Goal: Task Accomplishment & Management: Complete application form

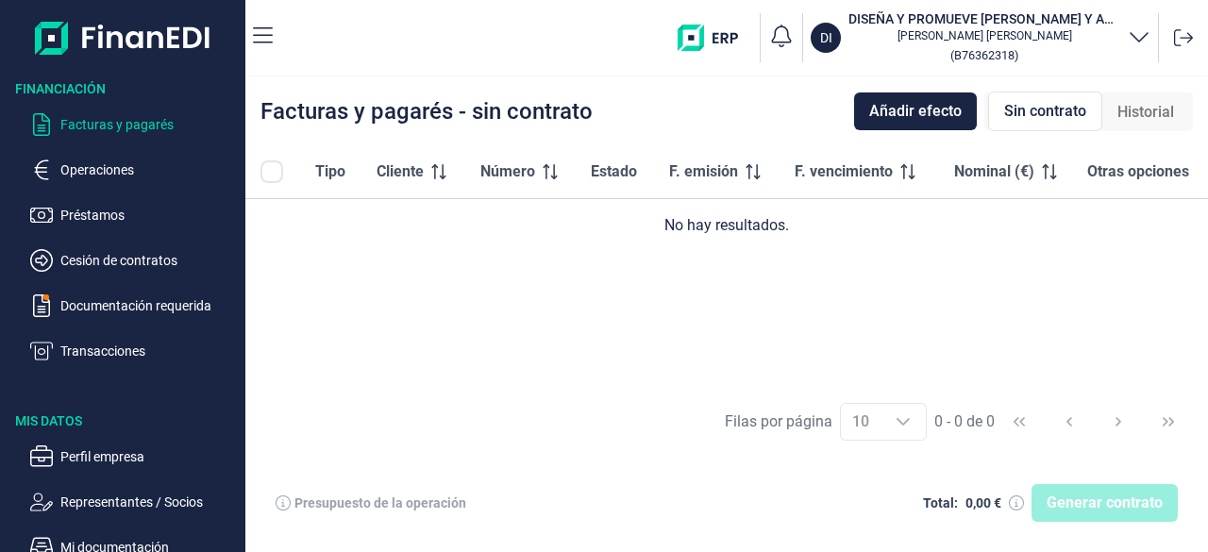
click at [1051, 104] on span "Sin contrato" at bounding box center [1045, 111] width 82 height 23
click at [915, 110] on span "Añadir efecto" at bounding box center [915, 111] width 92 height 23
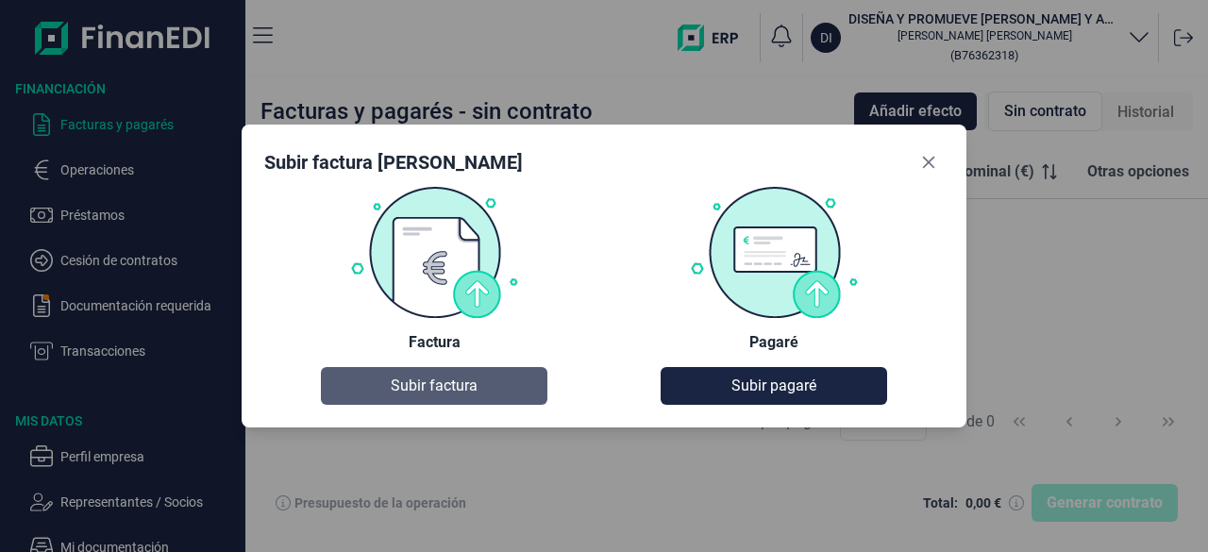
click at [425, 387] on span "Subir factura" at bounding box center [434, 386] width 87 height 23
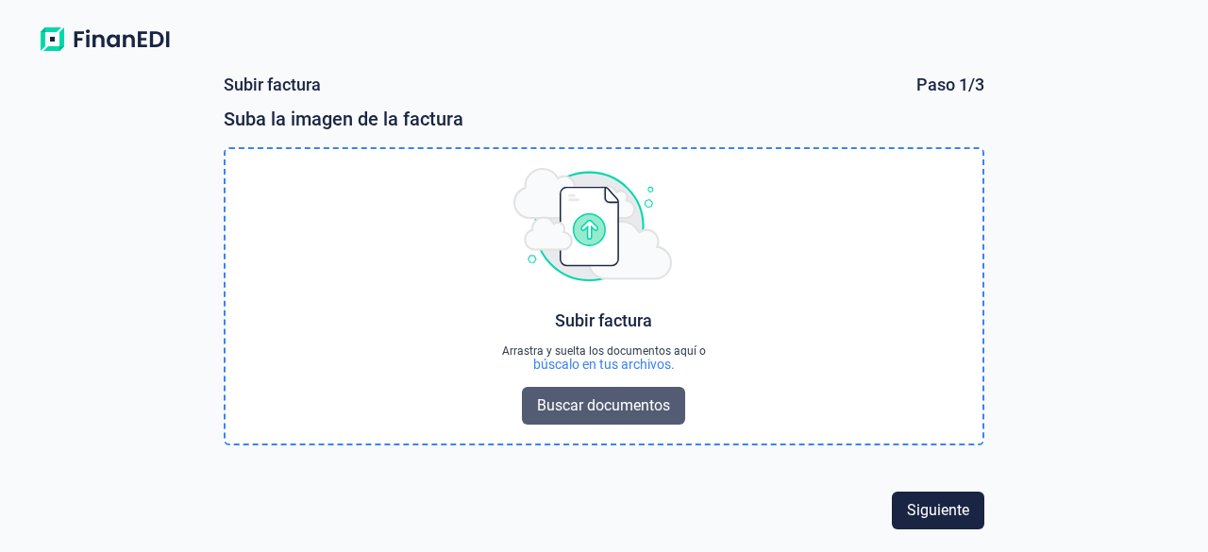
click at [635, 413] on span "Buscar documentos" at bounding box center [603, 406] width 133 height 23
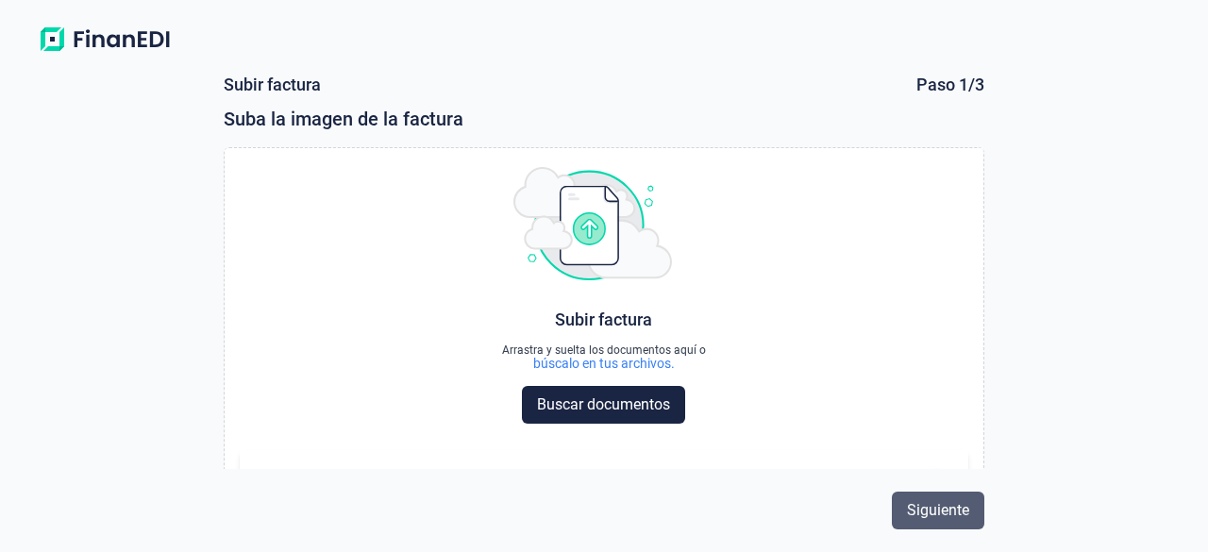
click at [948, 512] on span "Siguiente" at bounding box center [938, 510] width 62 height 23
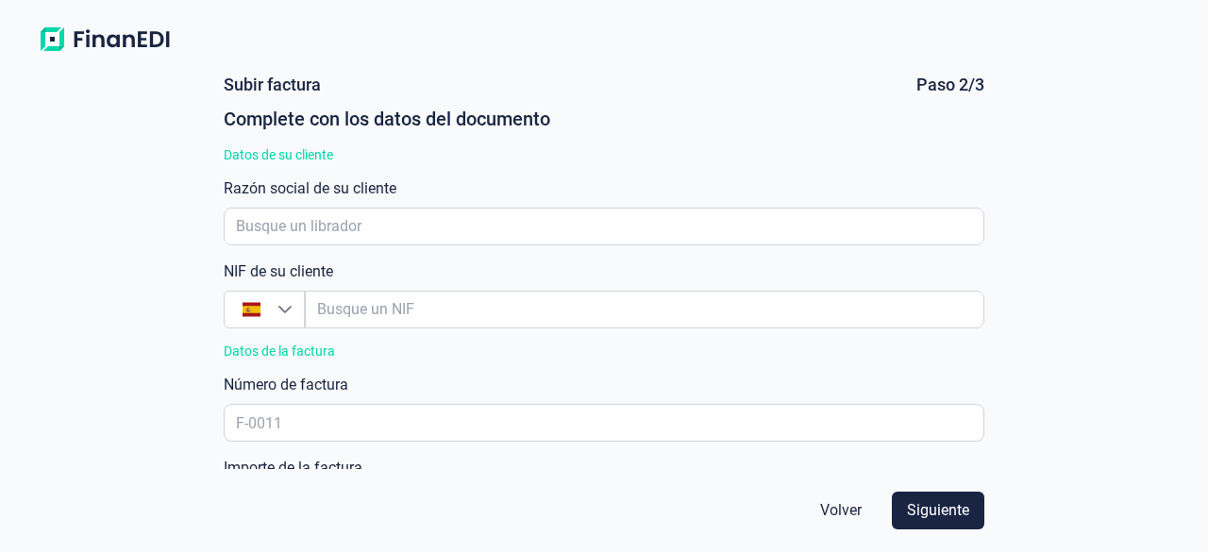
click at [852, 500] on span "Volver" at bounding box center [841, 510] width 42 height 23
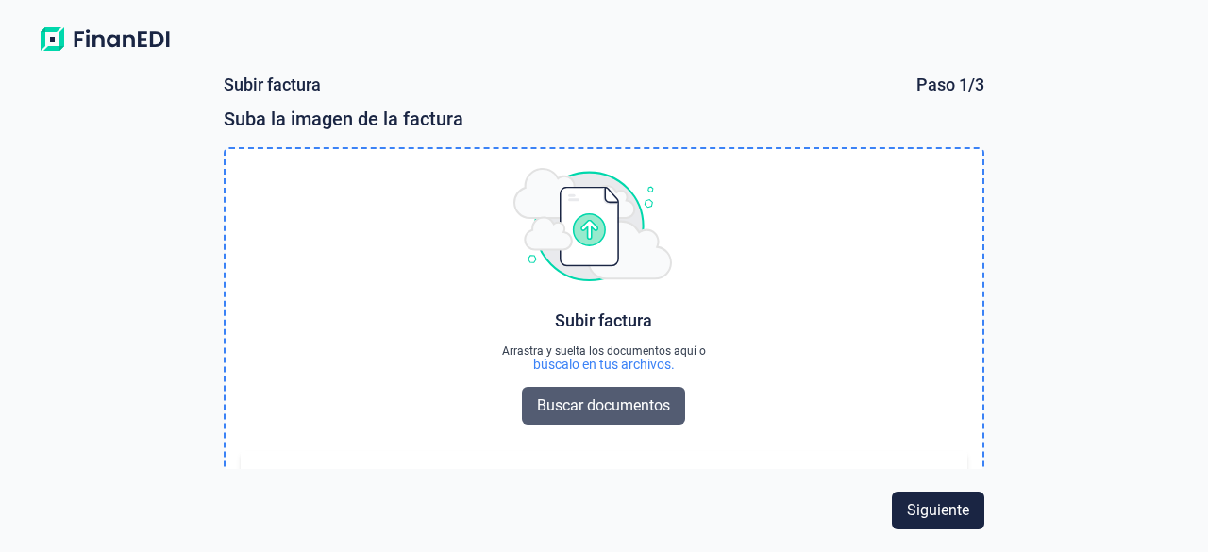
click at [579, 406] on span "Buscar documentos" at bounding box center [603, 406] width 133 height 23
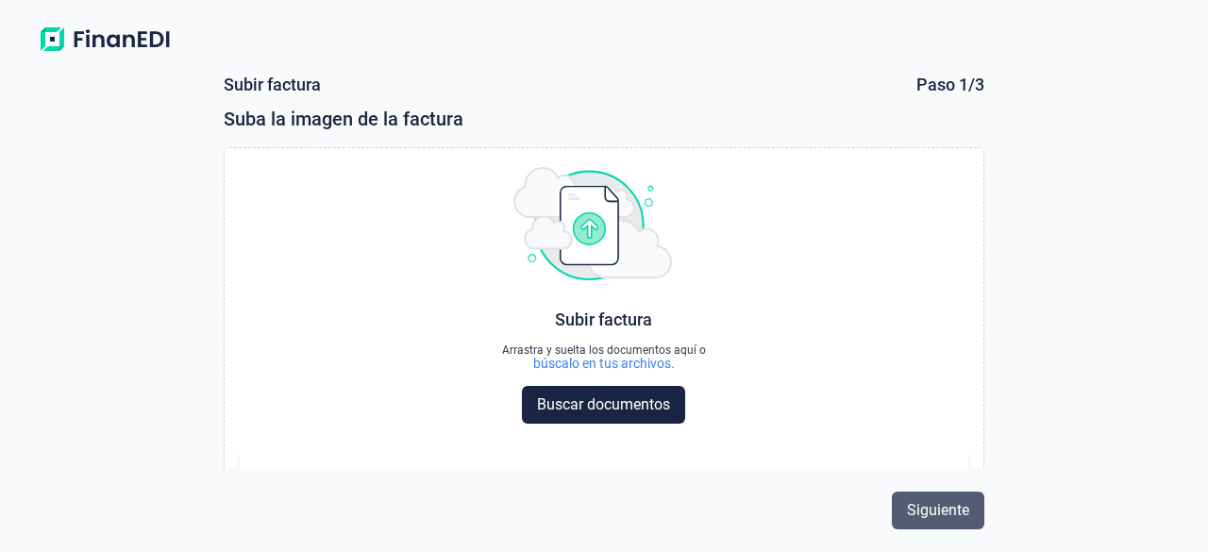
click at [910, 506] on span "Siguiente" at bounding box center [938, 510] width 62 height 23
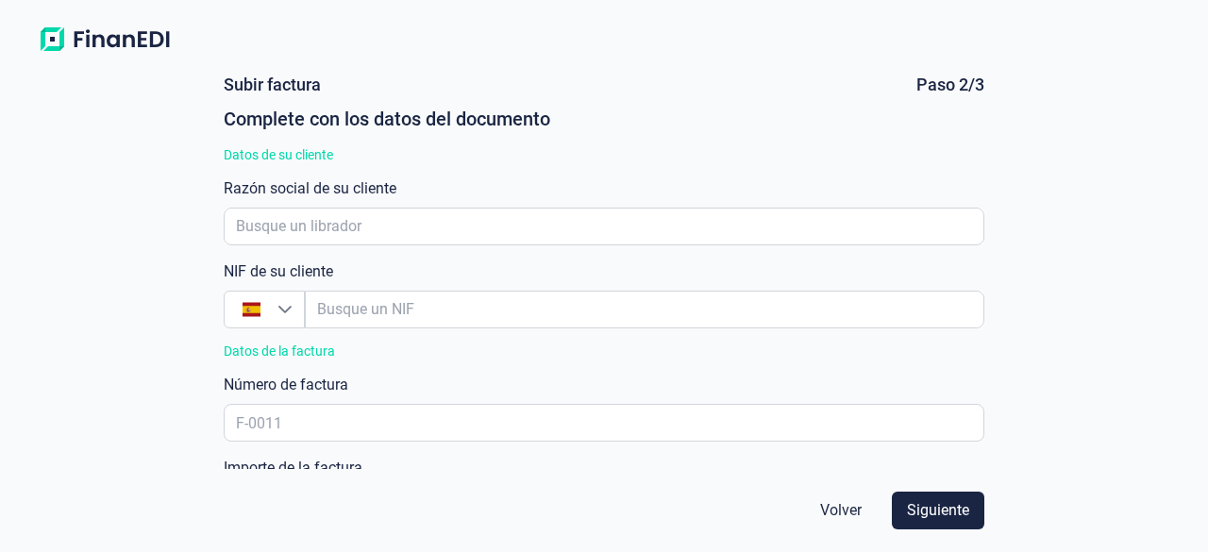
click at [910, 506] on span "Siguiente" at bounding box center [938, 510] width 62 height 23
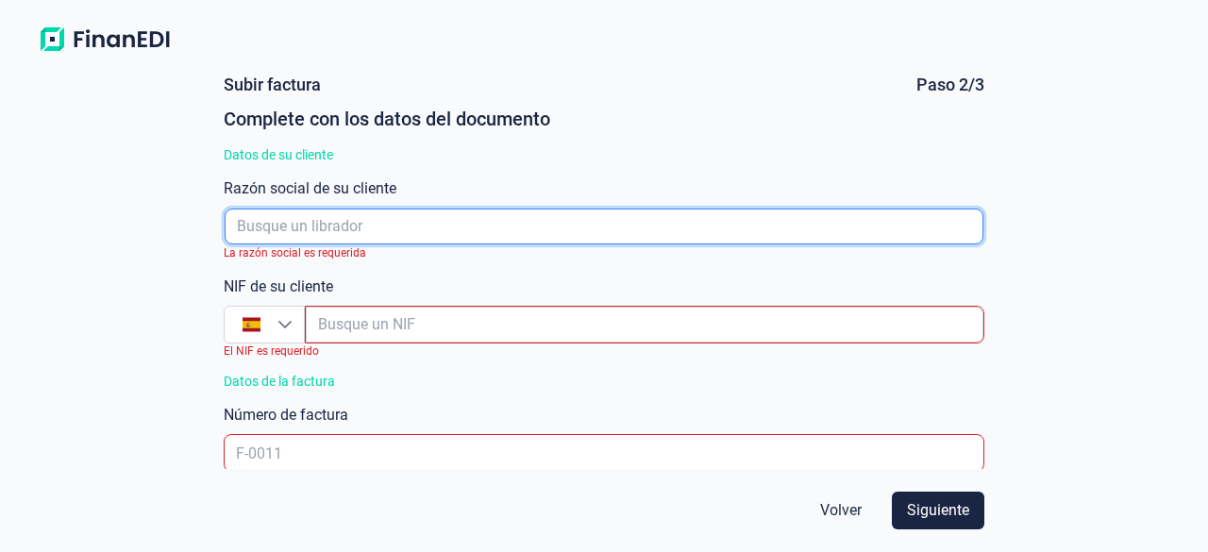
click at [282, 227] on input "empresaAutocomplete" at bounding box center [604, 227] width 758 height 36
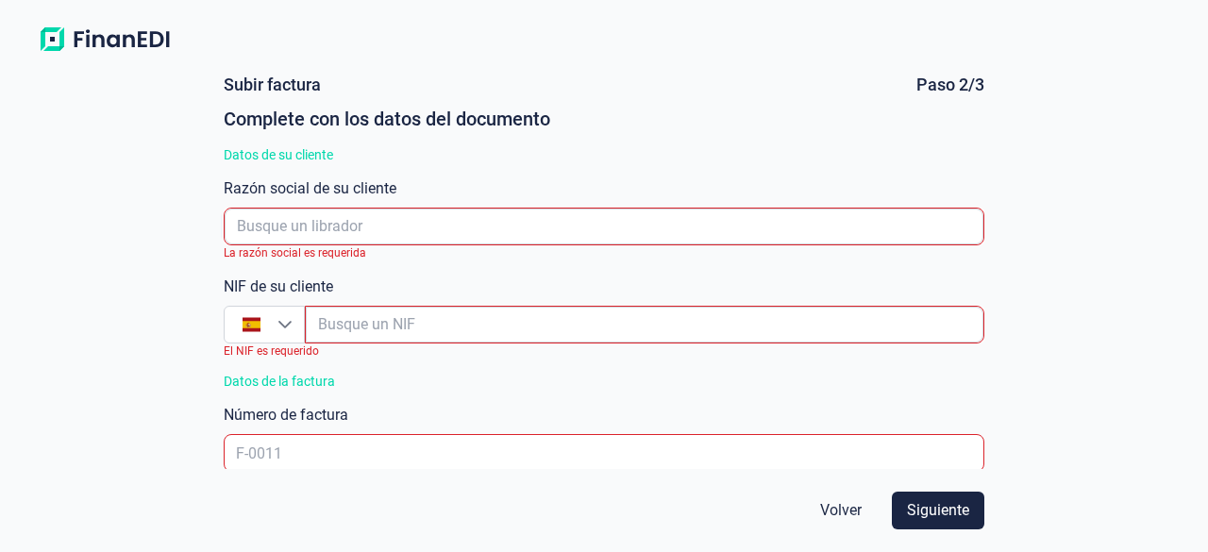
click at [851, 507] on span "Volver" at bounding box center [841, 510] width 42 height 23
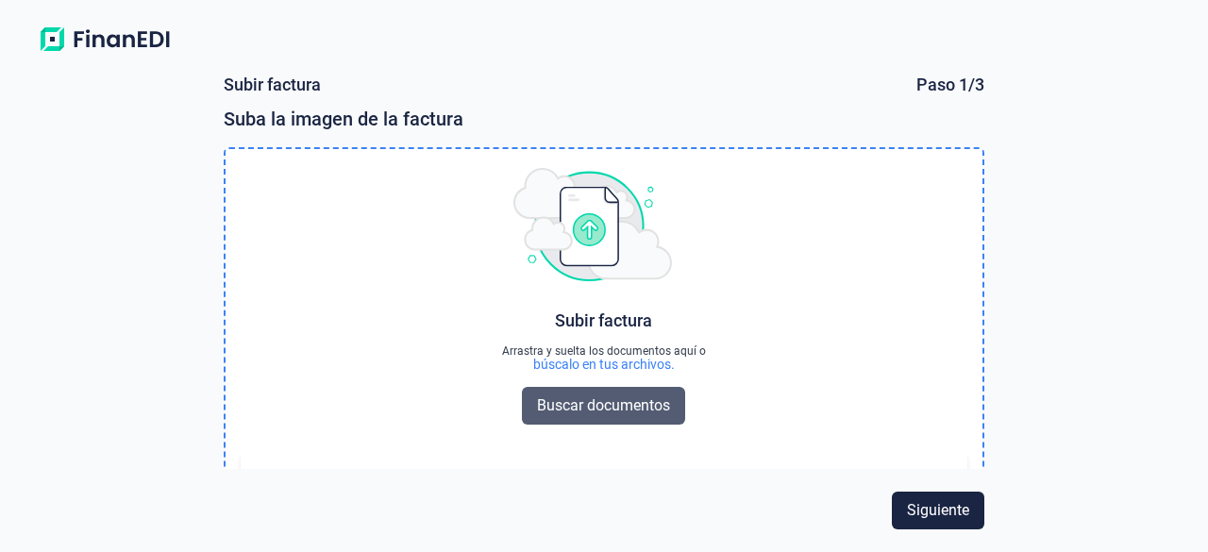
click at [569, 408] on span "Buscar documentos" at bounding box center [603, 406] width 133 height 23
click at [586, 322] on div "Subir factura" at bounding box center [603, 320] width 97 height 19
click at [587, 230] on img at bounding box center [592, 224] width 159 height 113
click at [614, 406] on span "Buscar documentos" at bounding box center [603, 406] width 133 height 23
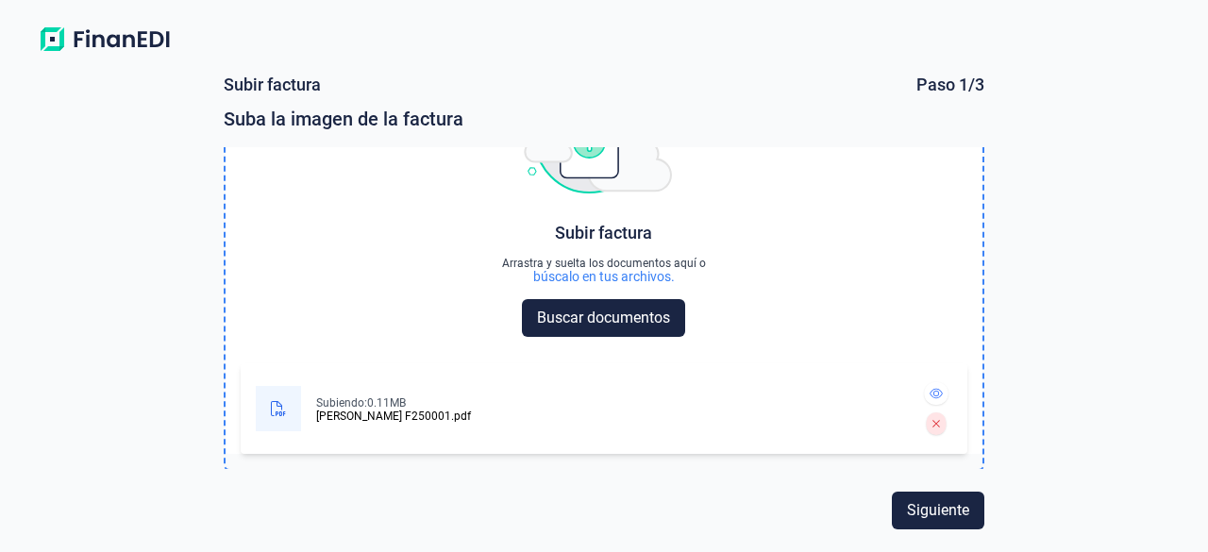
scroll to position [89, 0]
click at [930, 392] on icon at bounding box center [936, 392] width 13 height 11
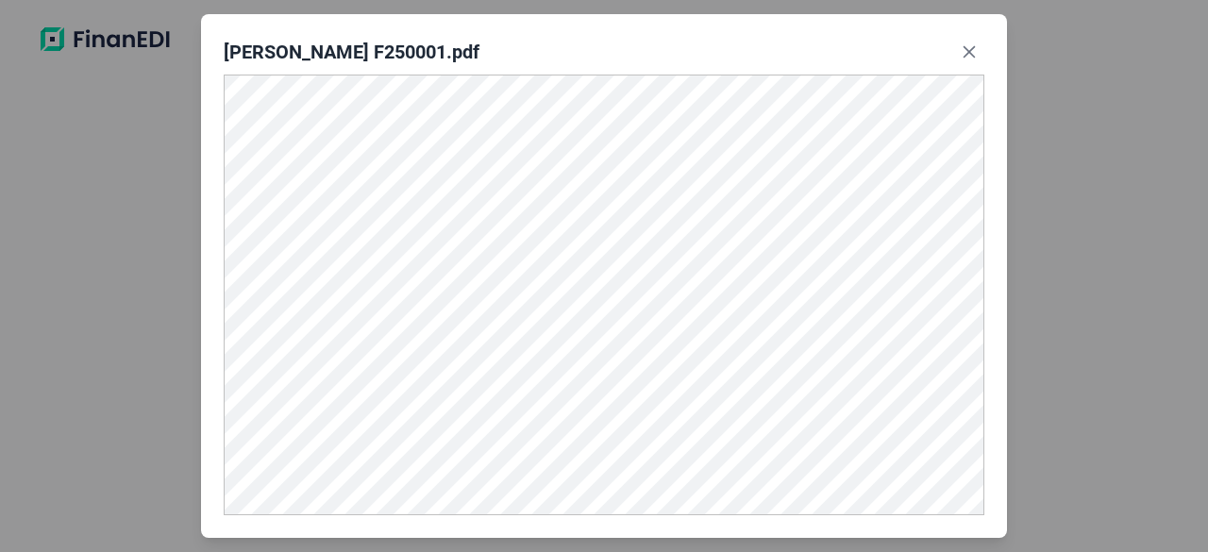
scroll to position [88, 0]
click at [1087, 160] on div "[PERSON_NAME] F250001.pdf" at bounding box center [604, 276] width 1208 height 552
click at [975, 50] on icon "Close" at bounding box center [969, 51] width 15 height 15
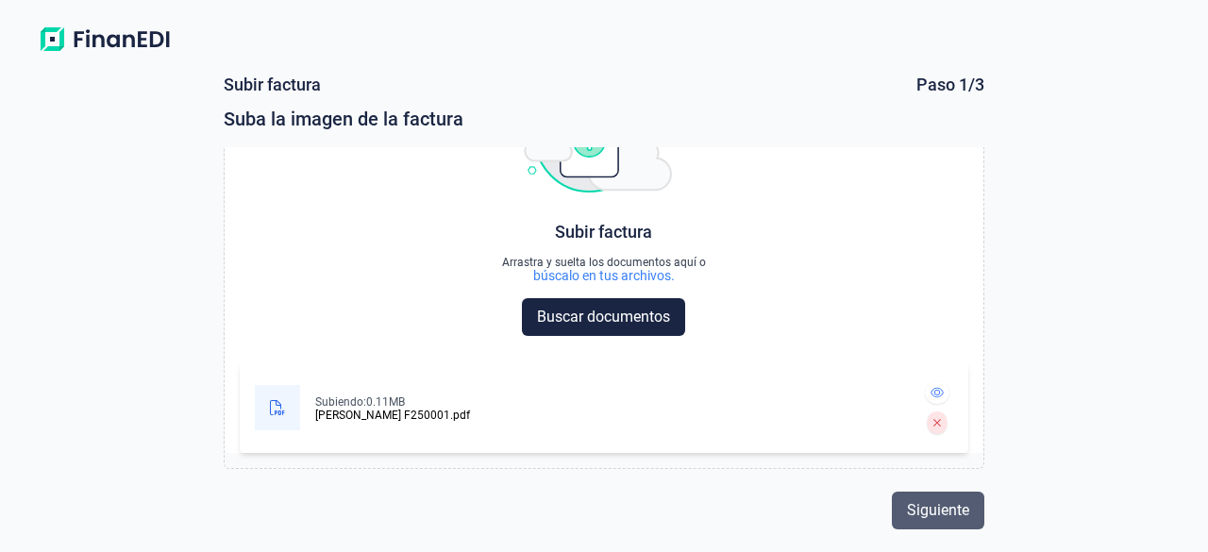
click at [917, 501] on span "Siguiente" at bounding box center [938, 510] width 62 height 23
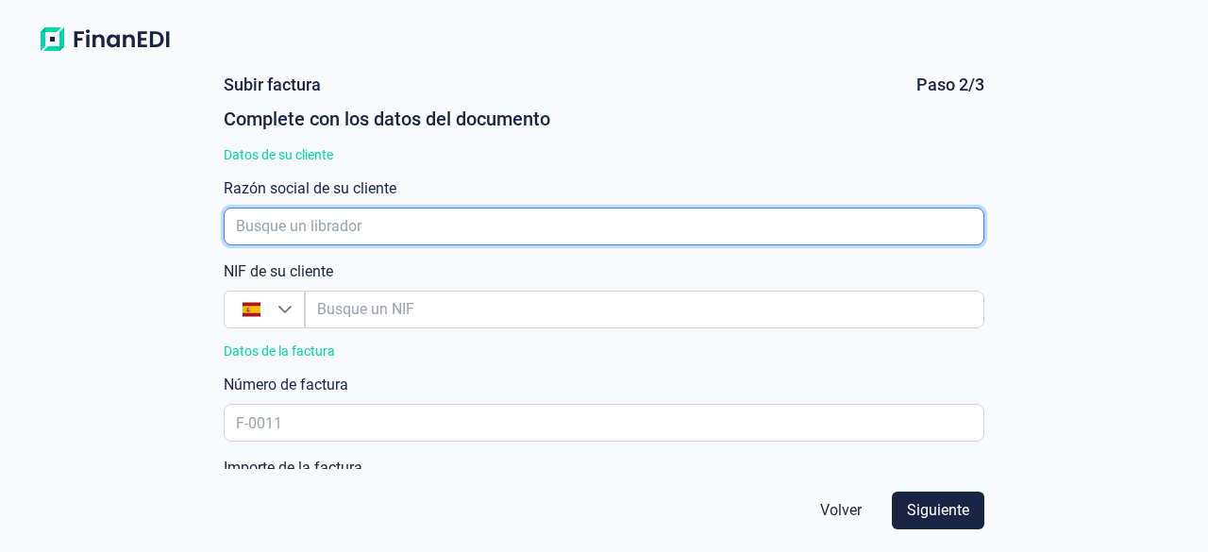
click at [305, 217] on input "empresaAutocomplete" at bounding box center [604, 227] width 760 height 38
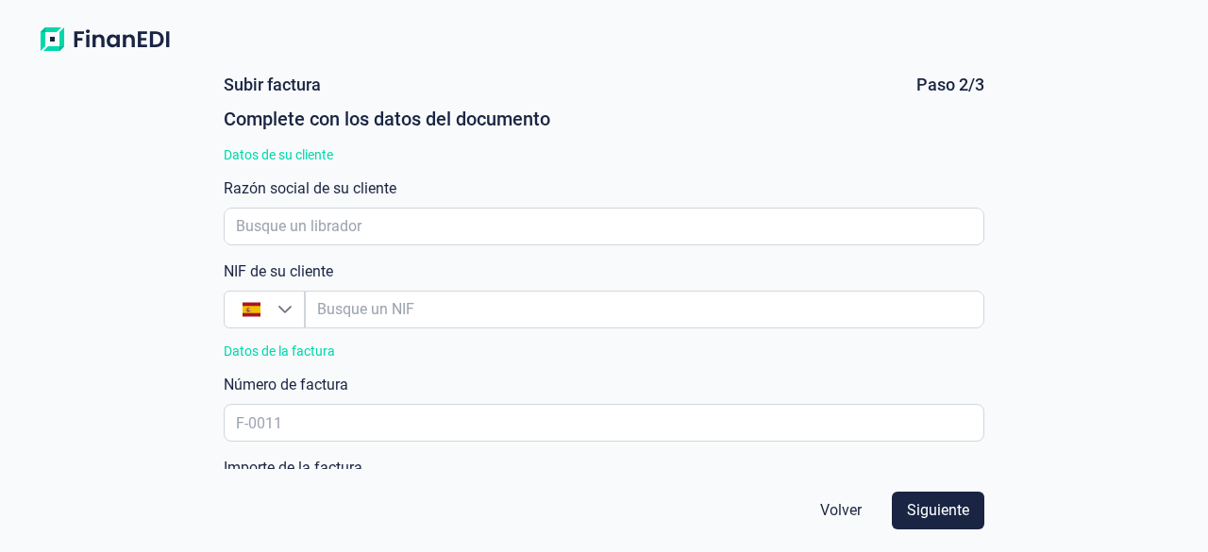
click at [309, 154] on div "Datos de su cliente" at bounding box center [604, 154] width 760 height 15
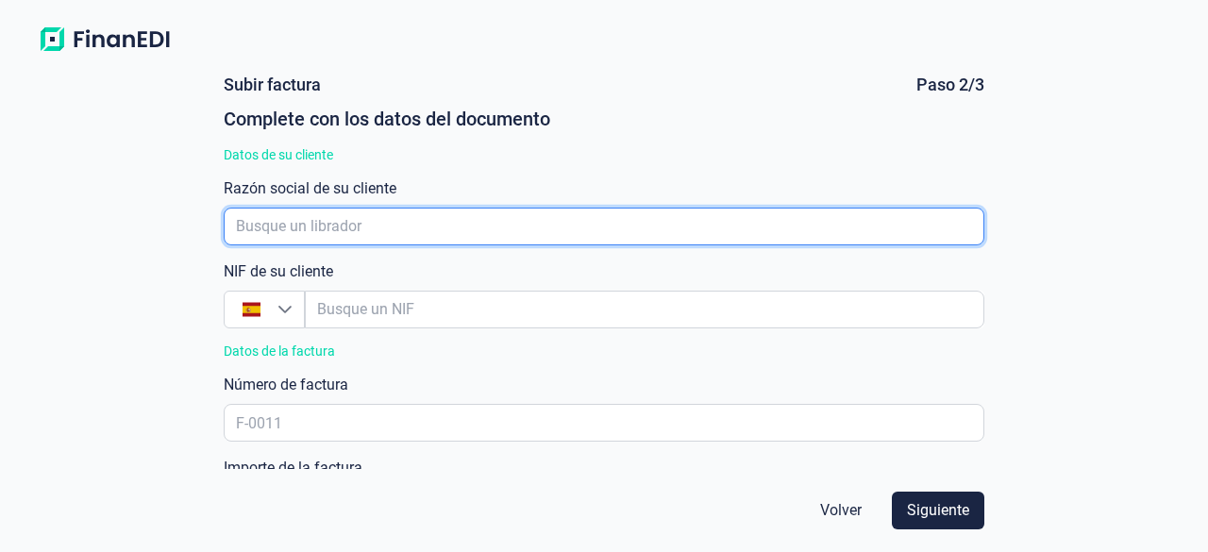
click at [294, 219] on input "empresaAutocomplete" at bounding box center [604, 227] width 760 height 38
paste input "SERVICIOS Y ESTRUCTURAS JOFESA,"
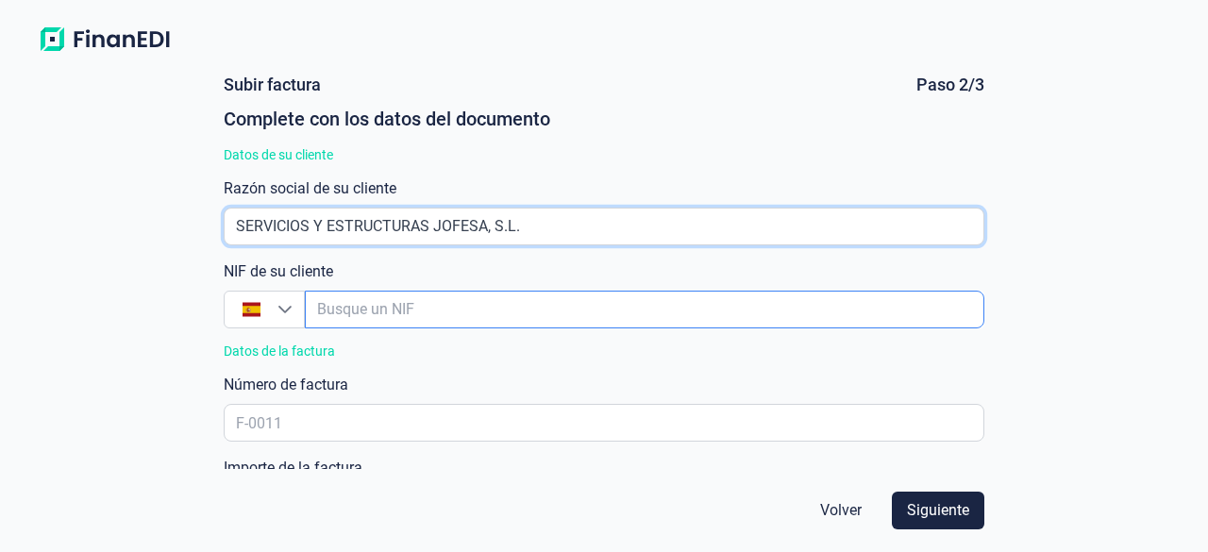
type input "SERVICIOS Y ESTRUCTURAS JOFESA, S.L."
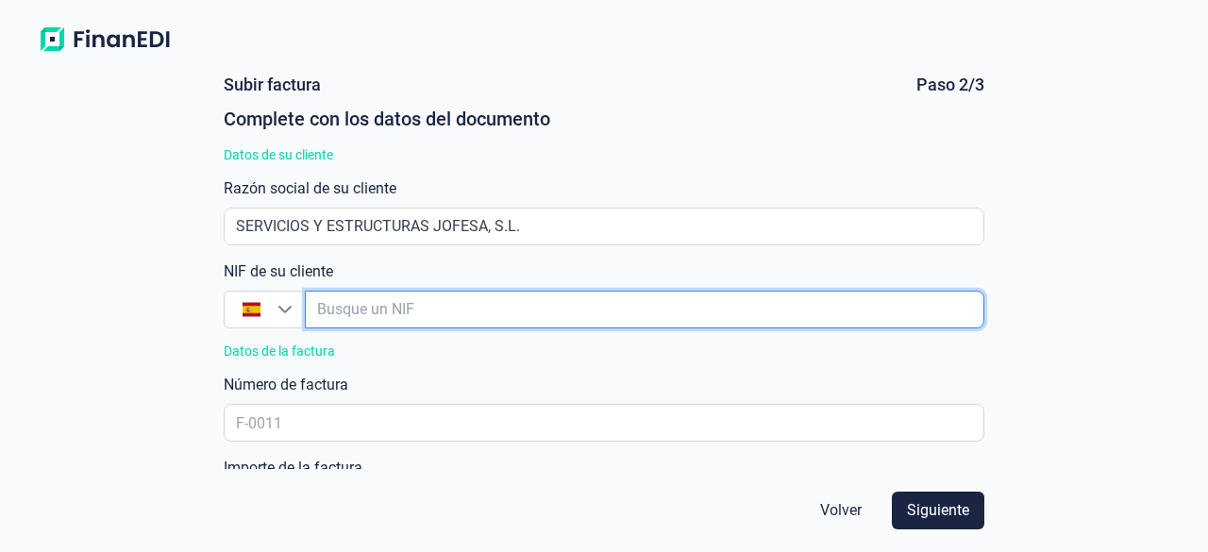
click at [366, 312] on input "empresaAutocomplete" at bounding box center [645, 310] width 680 height 38
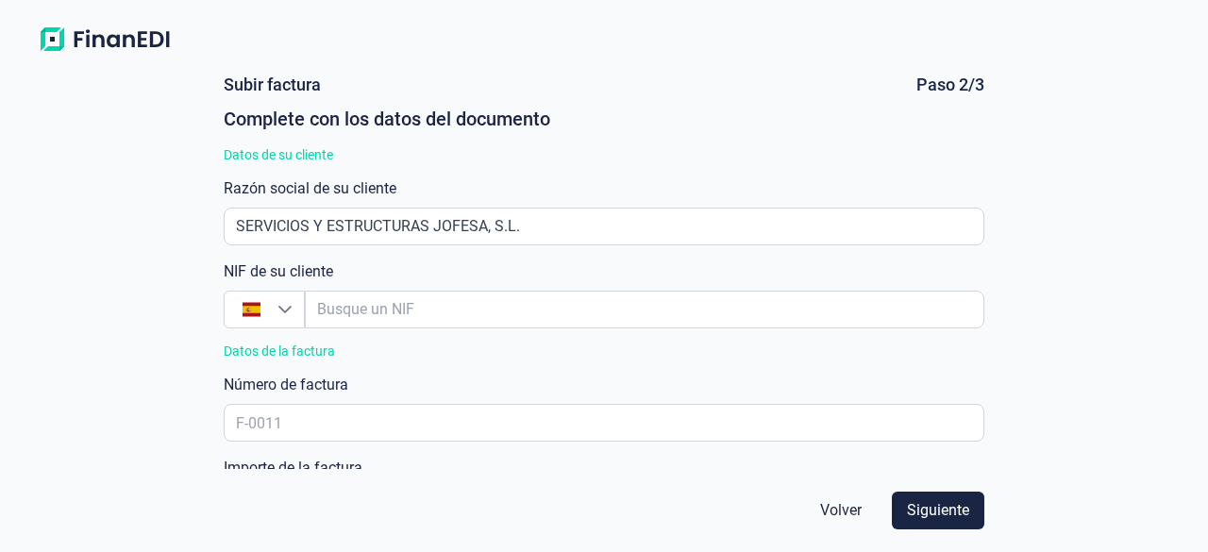
click at [279, 282] on label "NIF de su cliente" at bounding box center [278, 272] width 109 height 23
click at [276, 265] on label "NIF de su cliente" at bounding box center [278, 272] width 109 height 23
click at [317, 156] on div "Datos de su cliente" at bounding box center [604, 154] width 760 height 15
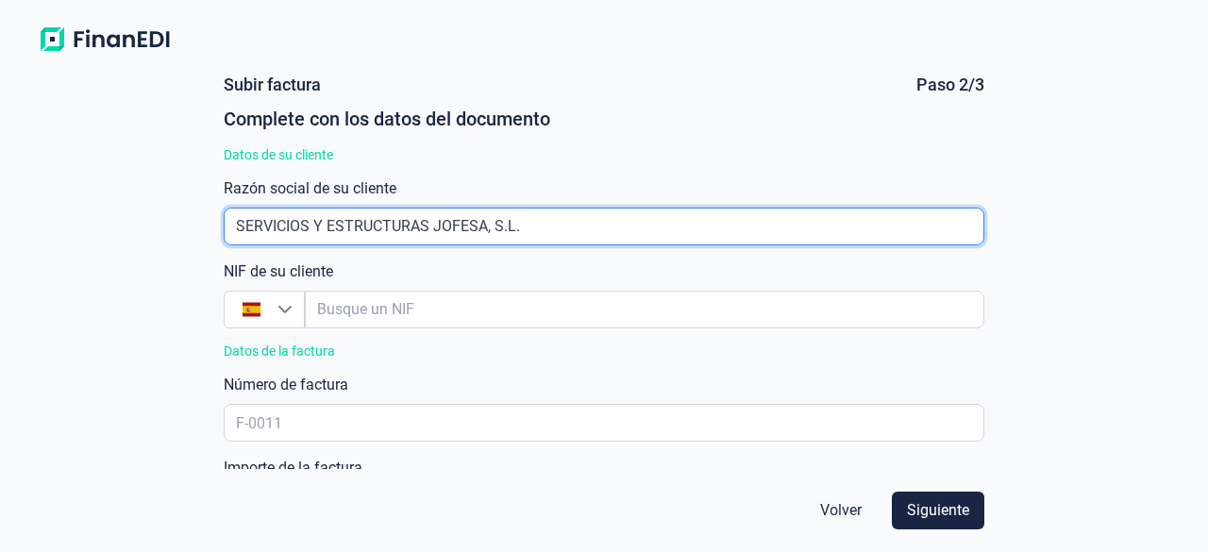
click at [518, 217] on input "empresaAutocomplete" at bounding box center [604, 227] width 760 height 38
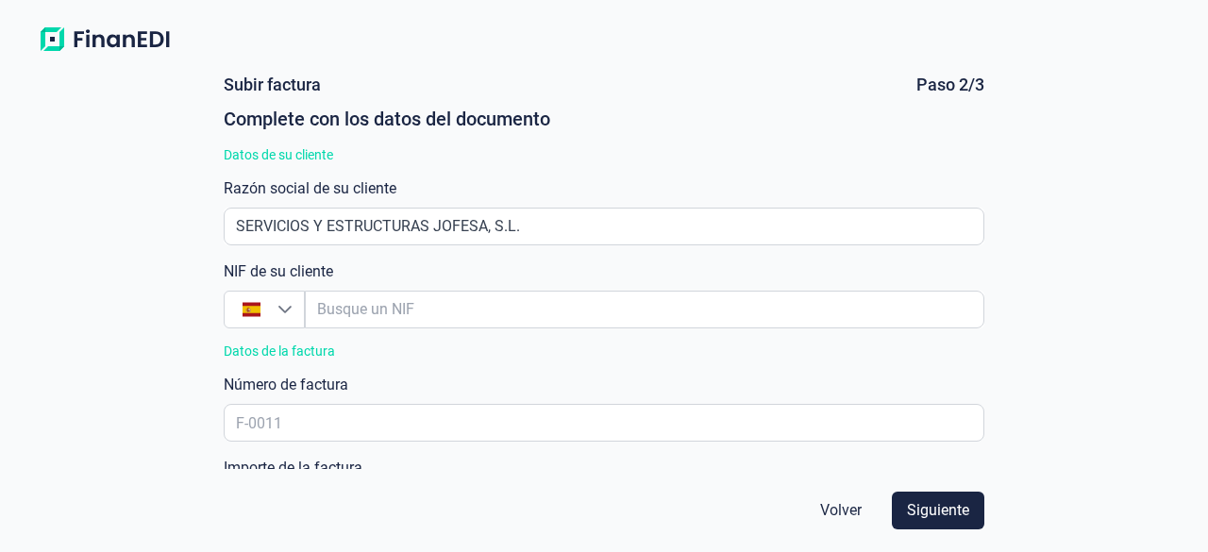
click at [413, 267] on div "NIF de su cliente España" at bounding box center [604, 295] width 760 height 68
click at [357, 272] on div "NIF de su cliente España" at bounding box center [604, 295] width 760 height 68
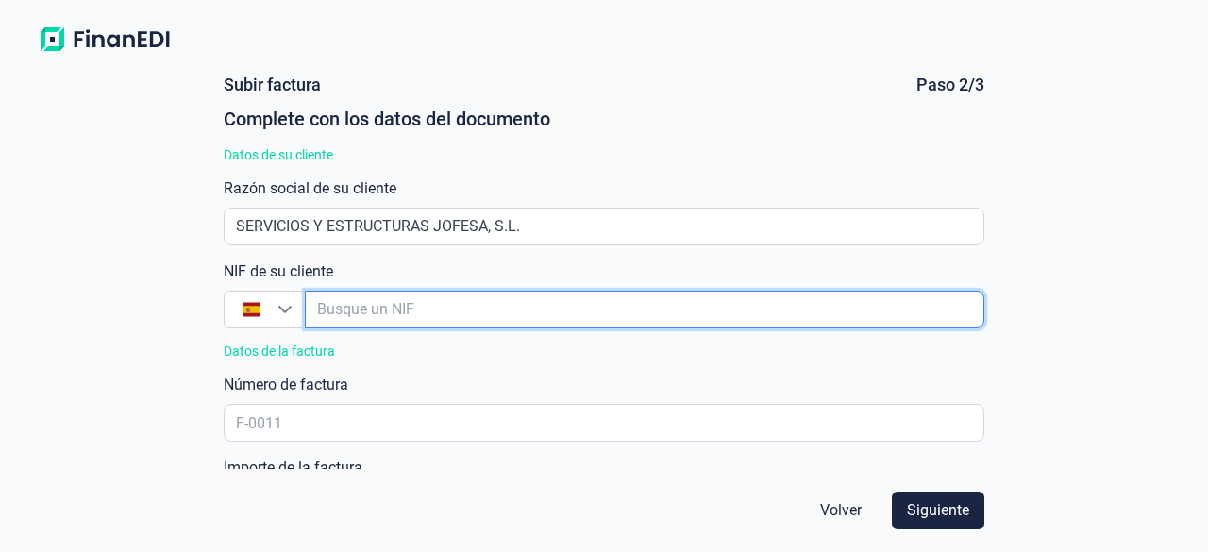
click at [360, 299] on input "empresaAutocomplete" at bounding box center [645, 310] width 680 height 38
paste input "B72820293"
type input "B72820293"
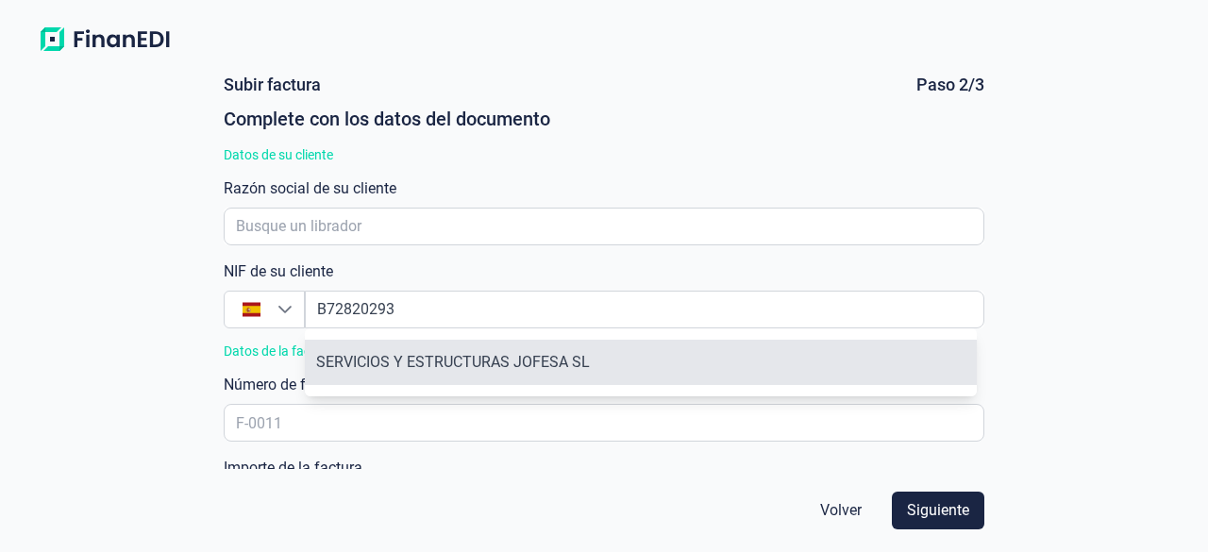
click at [378, 358] on li "SERVICIOS Y ESTRUCTURAS JOFESA SL" at bounding box center [641, 362] width 672 height 45
type input "B72820293"
type input "SERVICIOS Y ESTRUCTURAS JOFESA SL"
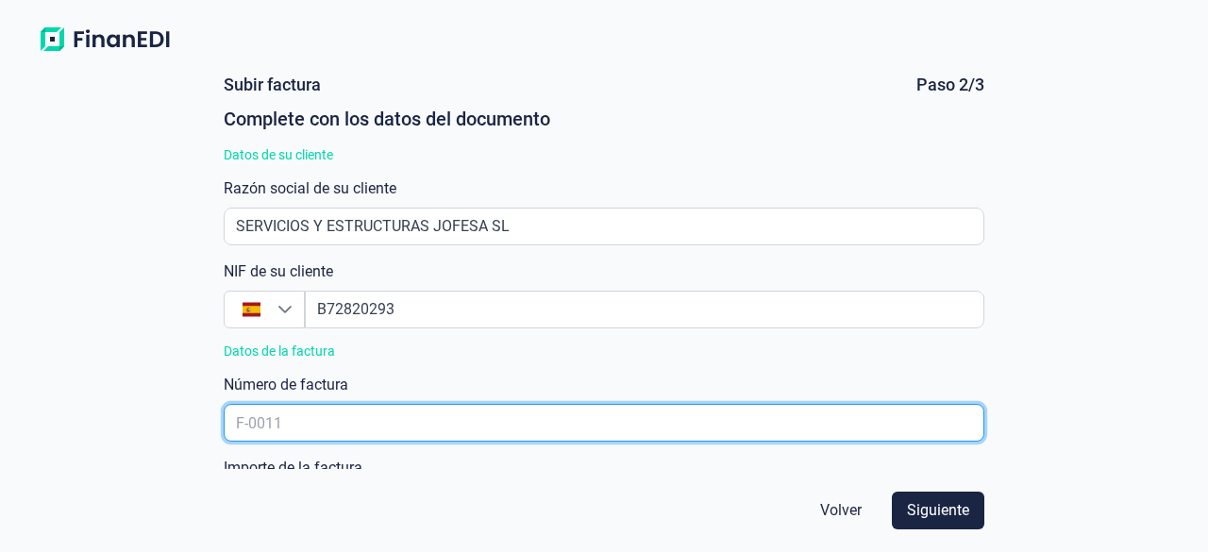
click at [333, 424] on input "text" at bounding box center [604, 423] width 760 height 38
paste input "F250001"
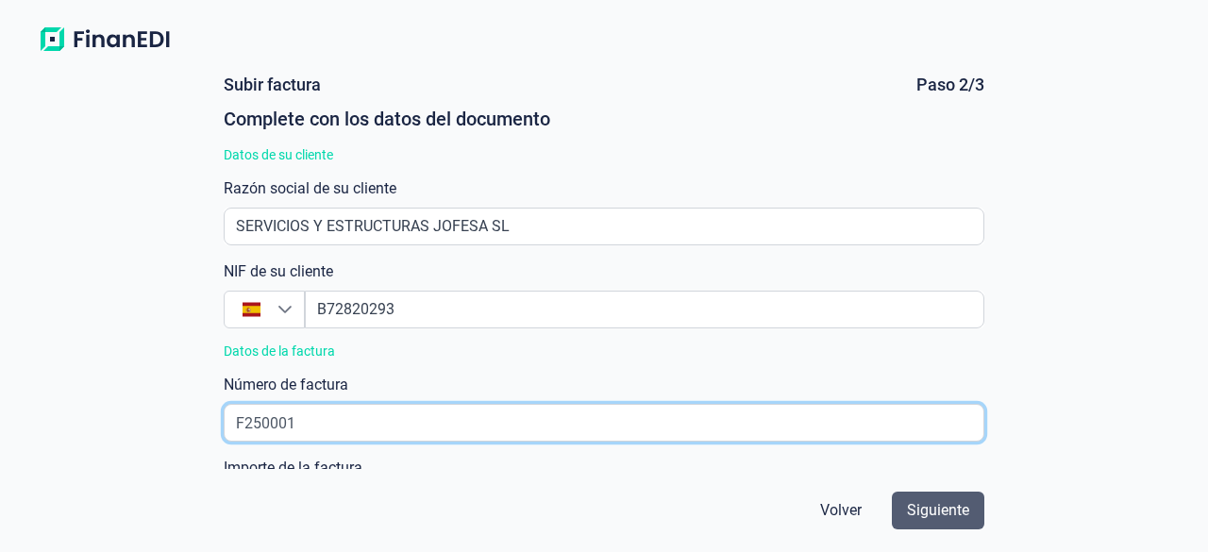
type input "F250001"
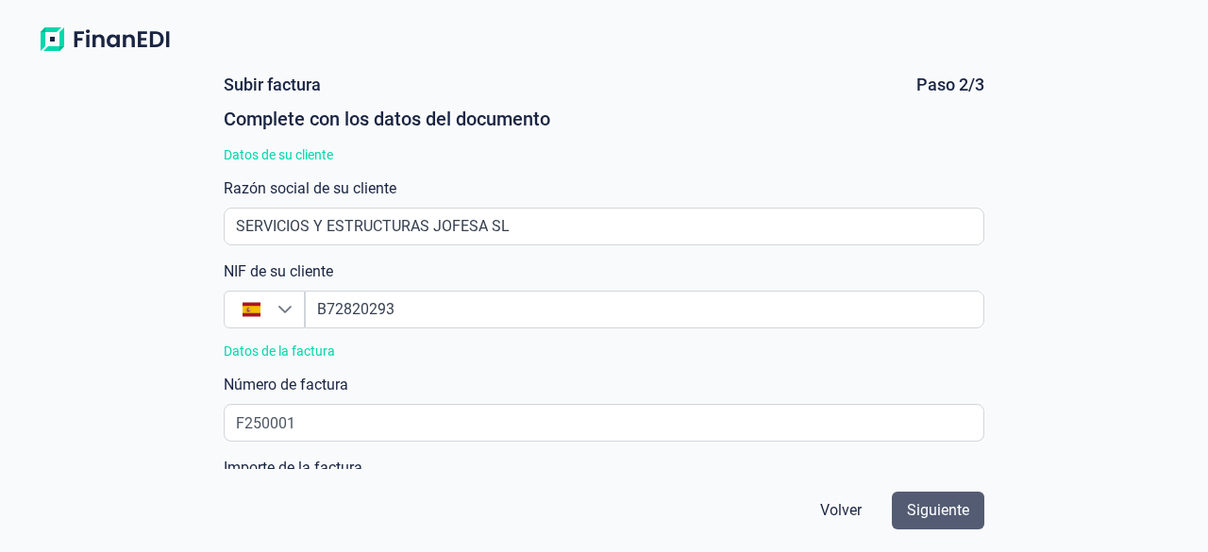
click at [963, 518] on span "Siguiente" at bounding box center [938, 510] width 62 height 23
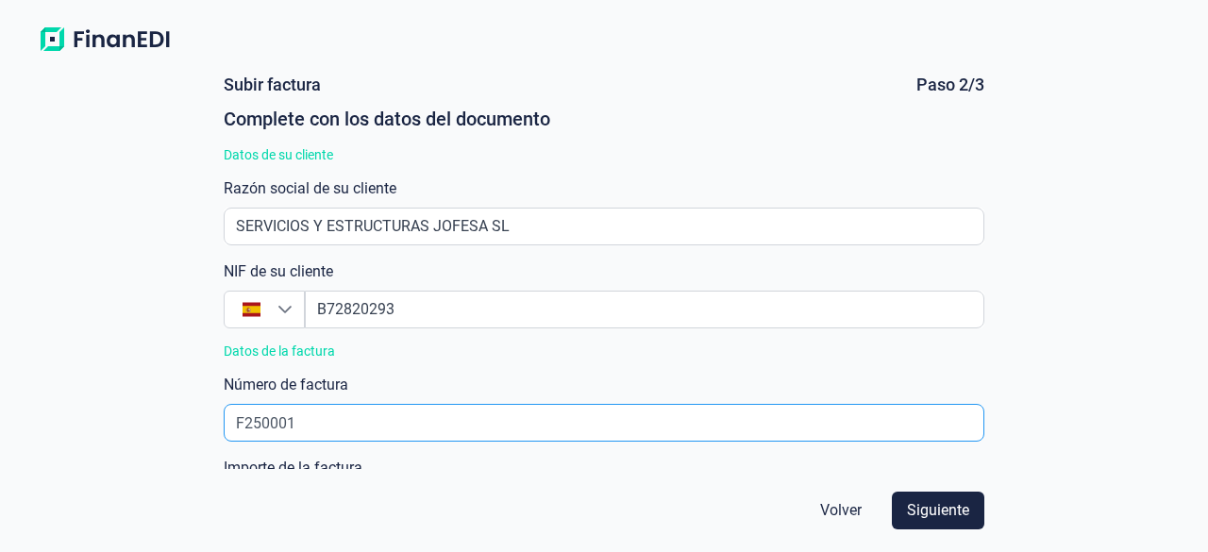
scroll to position [205, 0]
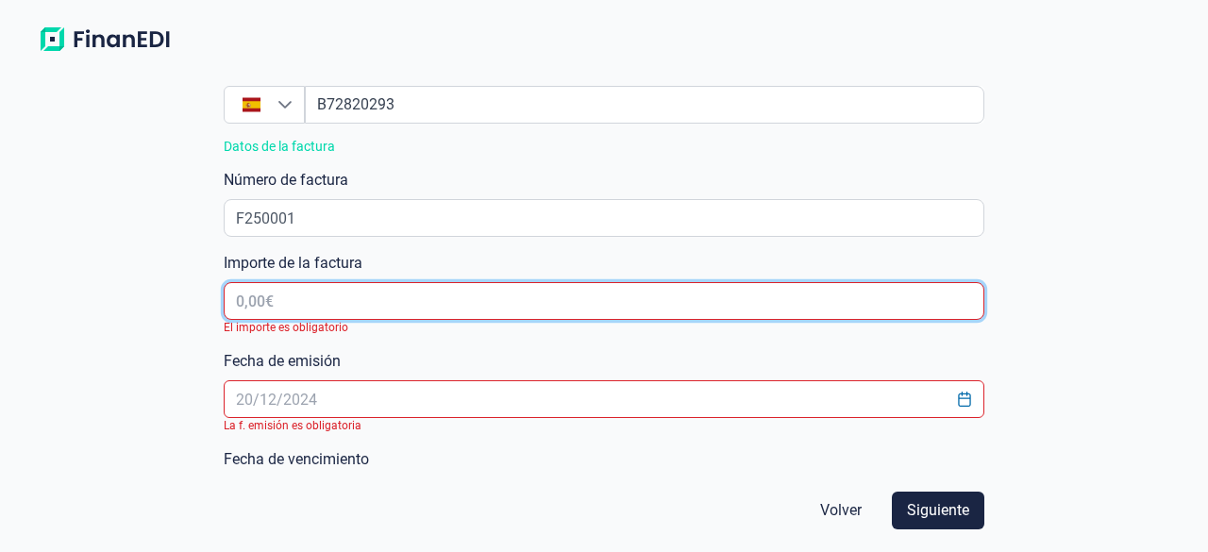
click at [389, 295] on input "text" at bounding box center [604, 301] width 760 height 38
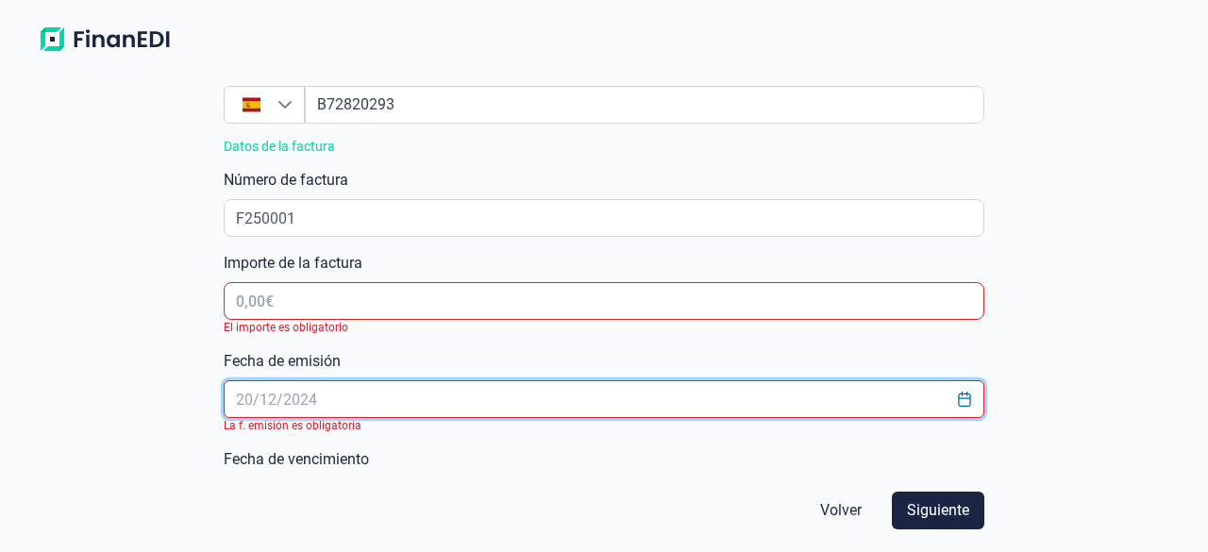
click at [290, 395] on input "text" at bounding box center [604, 399] width 760 height 38
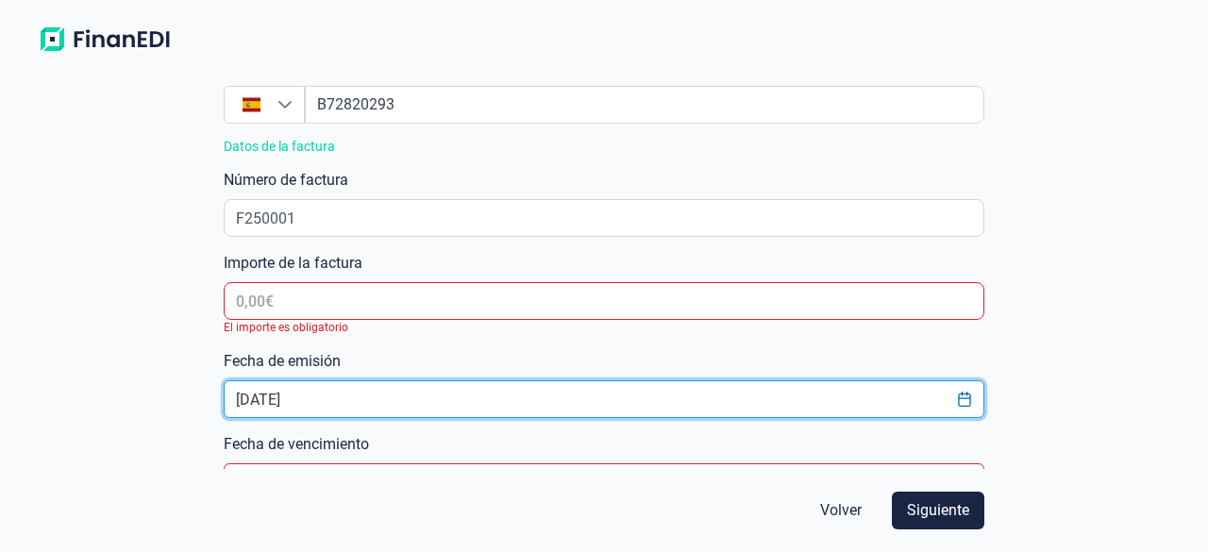
type input "[DATE]"
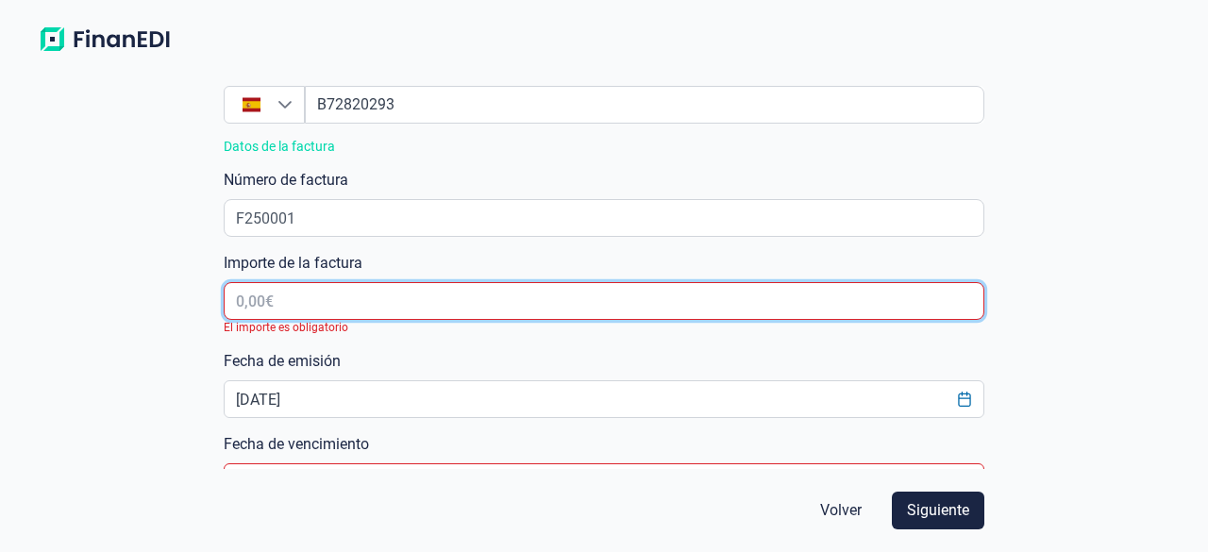
click at [292, 308] on input "text" at bounding box center [604, 301] width 760 height 38
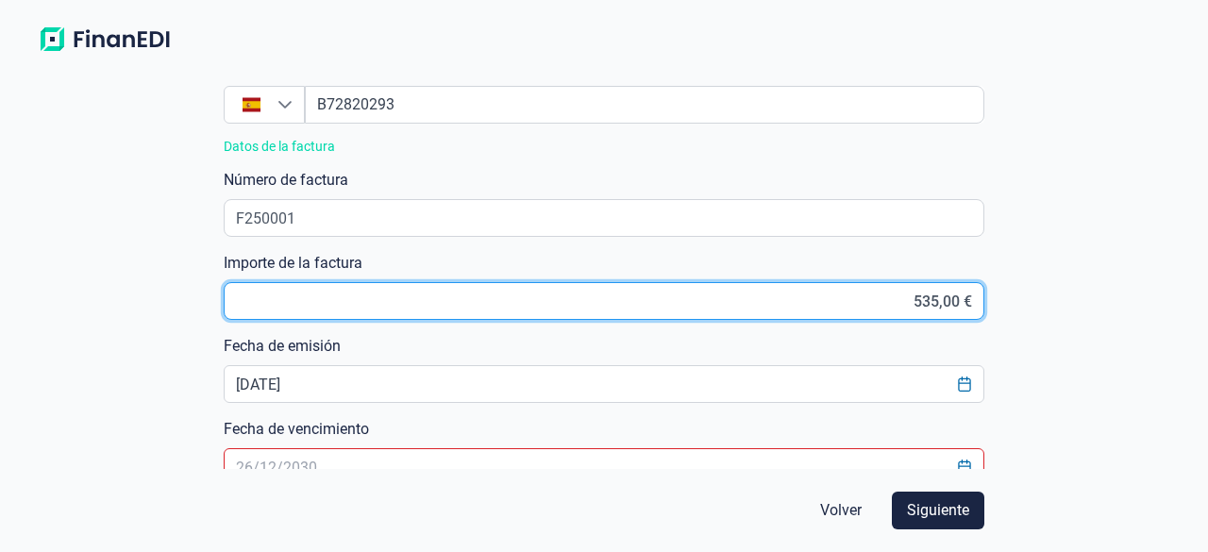
type input "5.350,00 €"
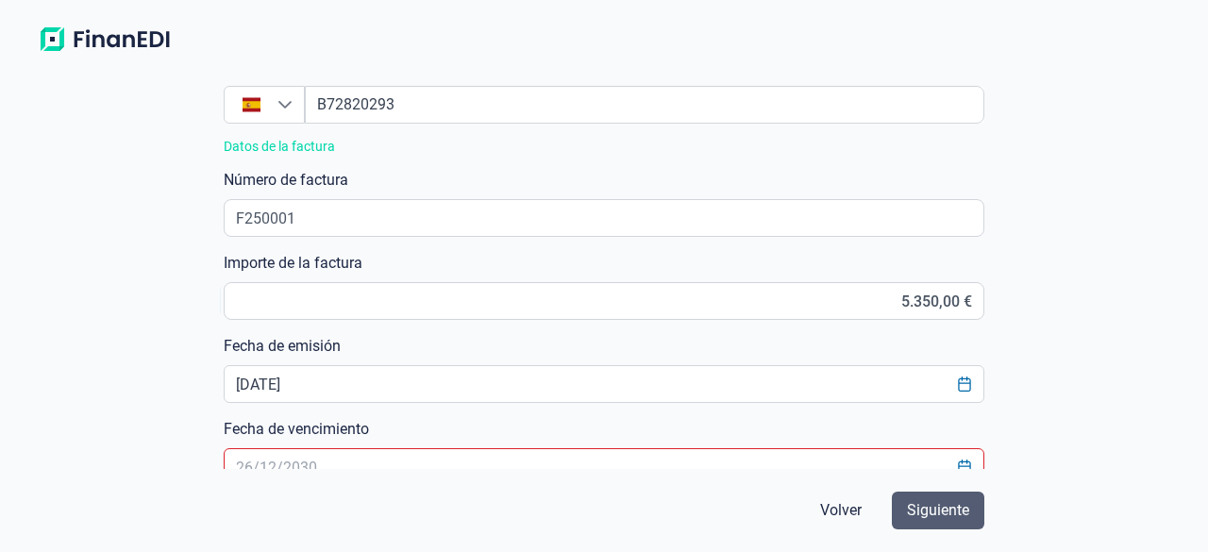
click at [964, 518] on span "Siguiente" at bounding box center [938, 510] width 62 height 23
click at [942, 514] on span "Siguiente" at bounding box center [938, 510] width 62 height 23
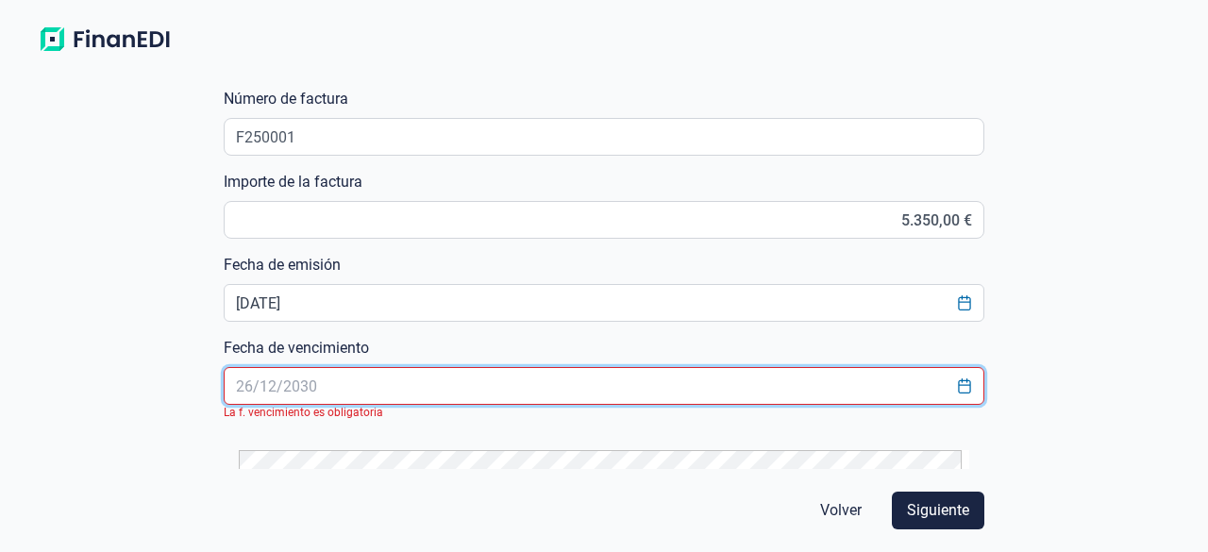
click at [530, 374] on input "text" at bounding box center [604, 386] width 760 height 38
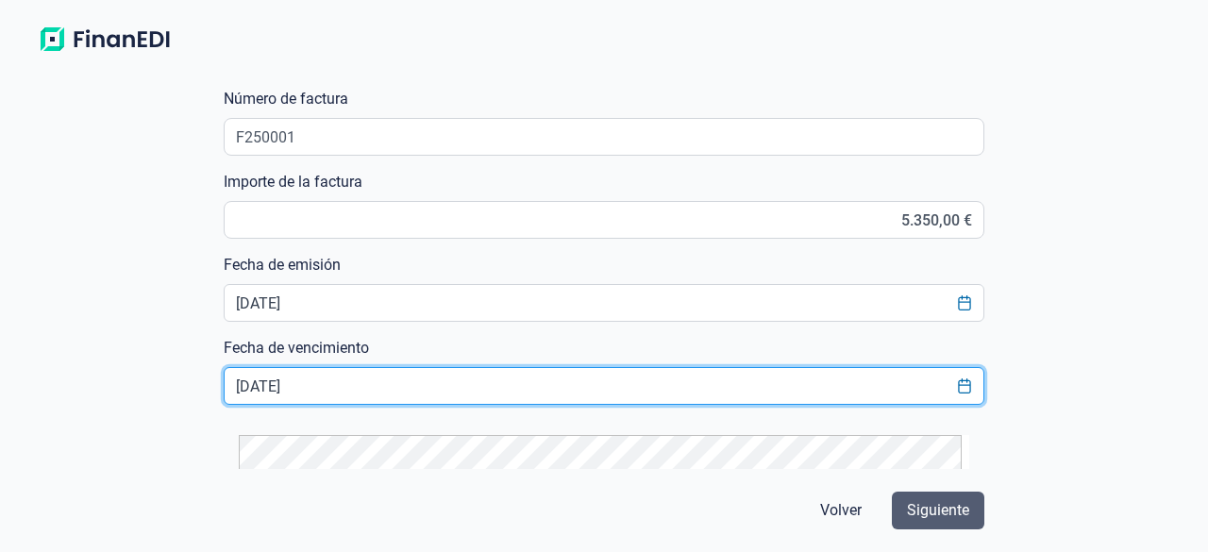
type input "[DATE]"
click at [939, 505] on span "Siguiente" at bounding box center [938, 510] width 62 height 23
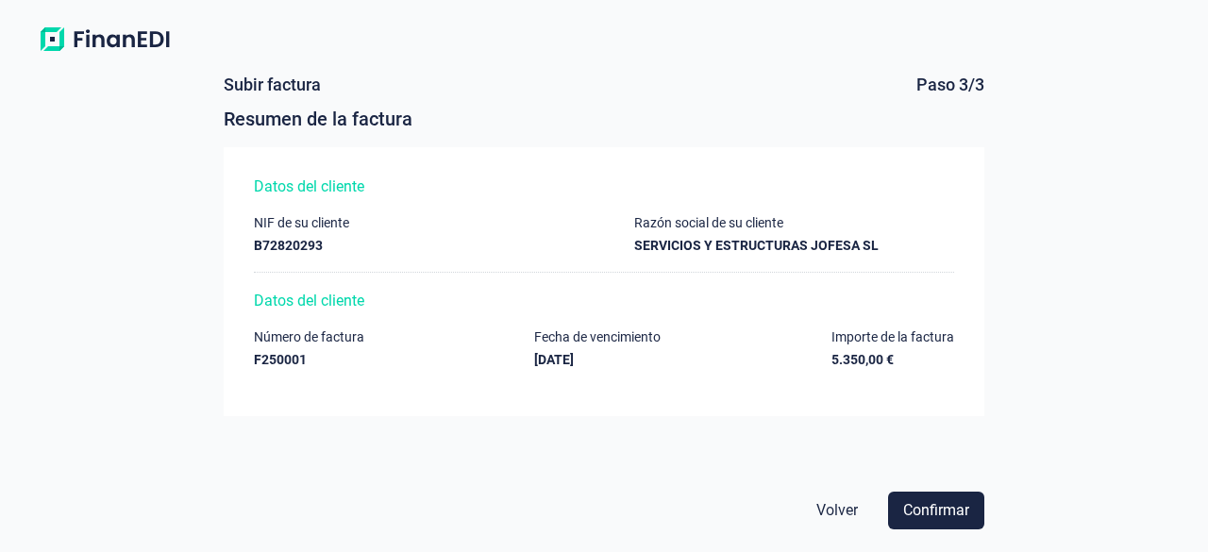
scroll to position [0, 0]
click at [939, 505] on span "Confirmar" at bounding box center [936, 510] width 66 height 23
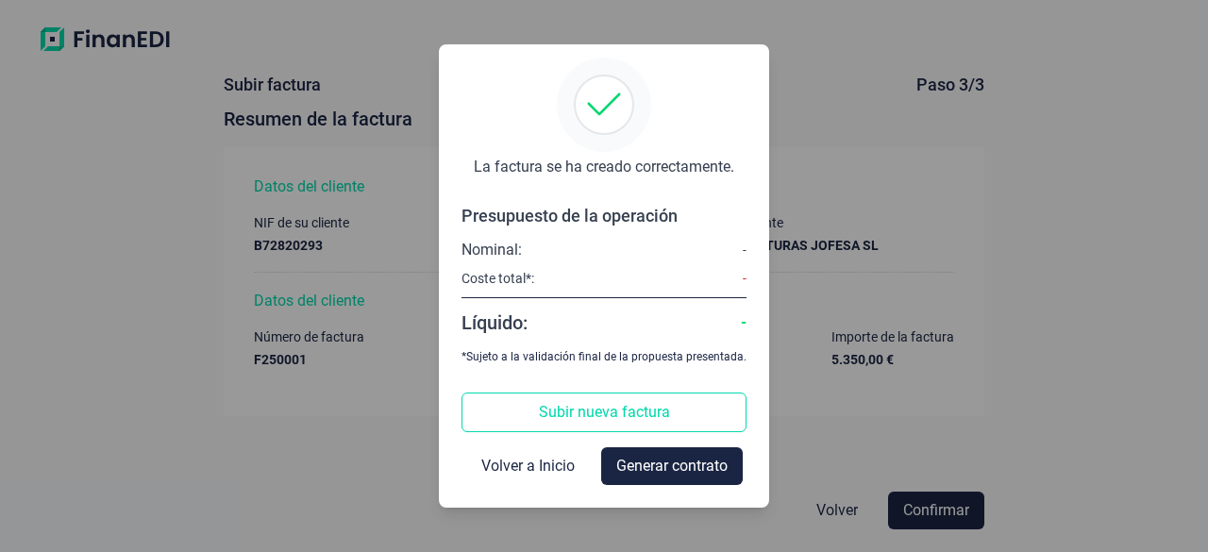
click at [1085, 265] on div "La factura se ha creado correctamente. Presupuesto de la operación Nominal: - C…" at bounding box center [604, 276] width 1208 height 552
click at [537, 472] on span "Volver a Inicio" at bounding box center [527, 466] width 93 height 23
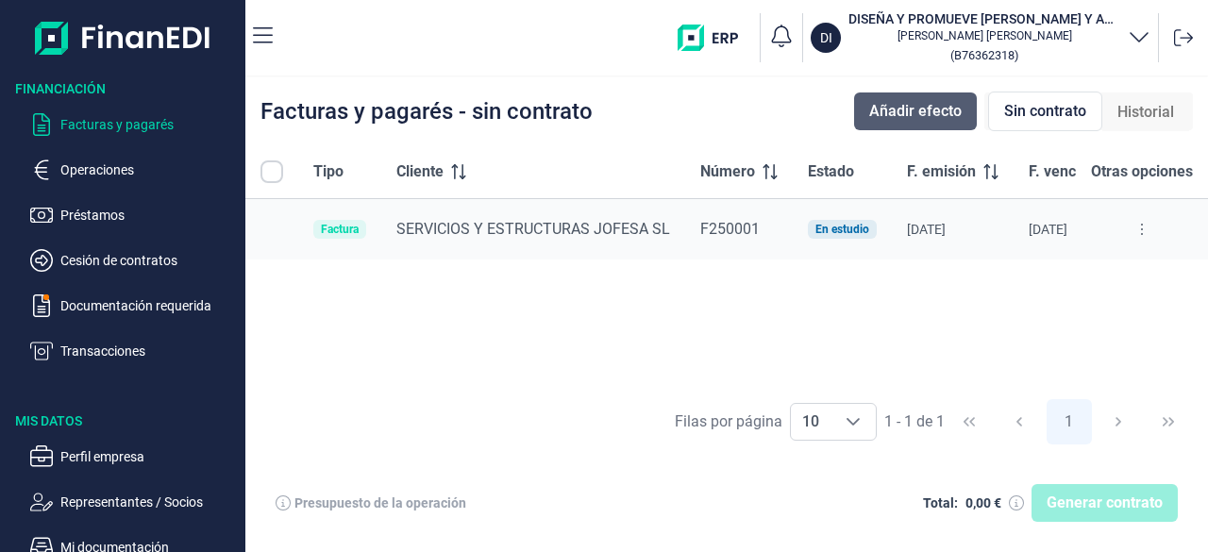
click at [915, 119] on span "Añadir efecto" at bounding box center [915, 111] width 92 height 23
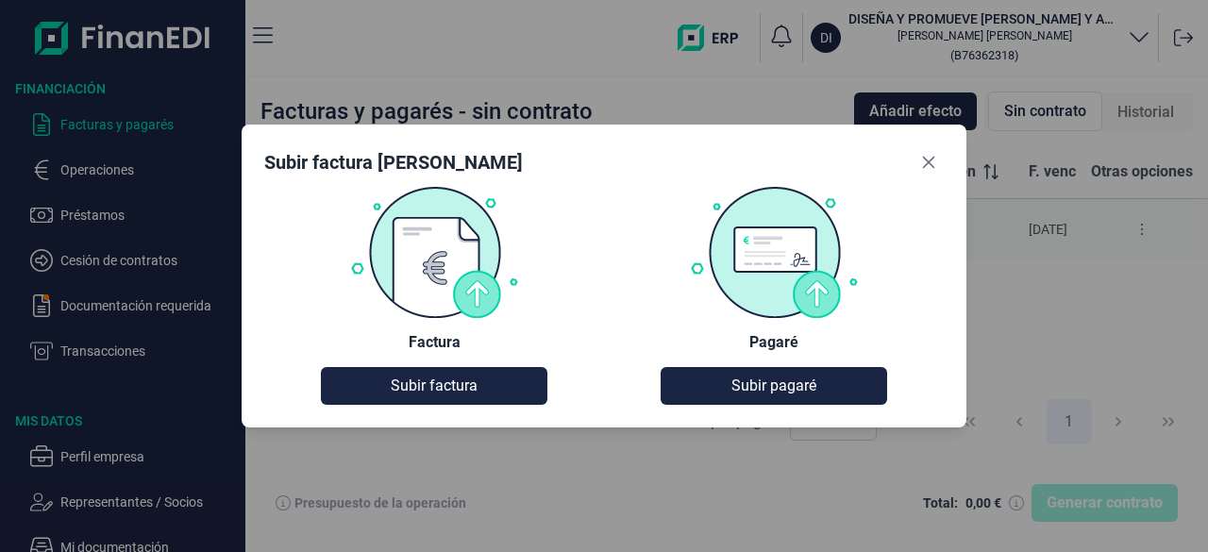
click at [436, 253] on img at bounding box center [434, 251] width 170 height 133
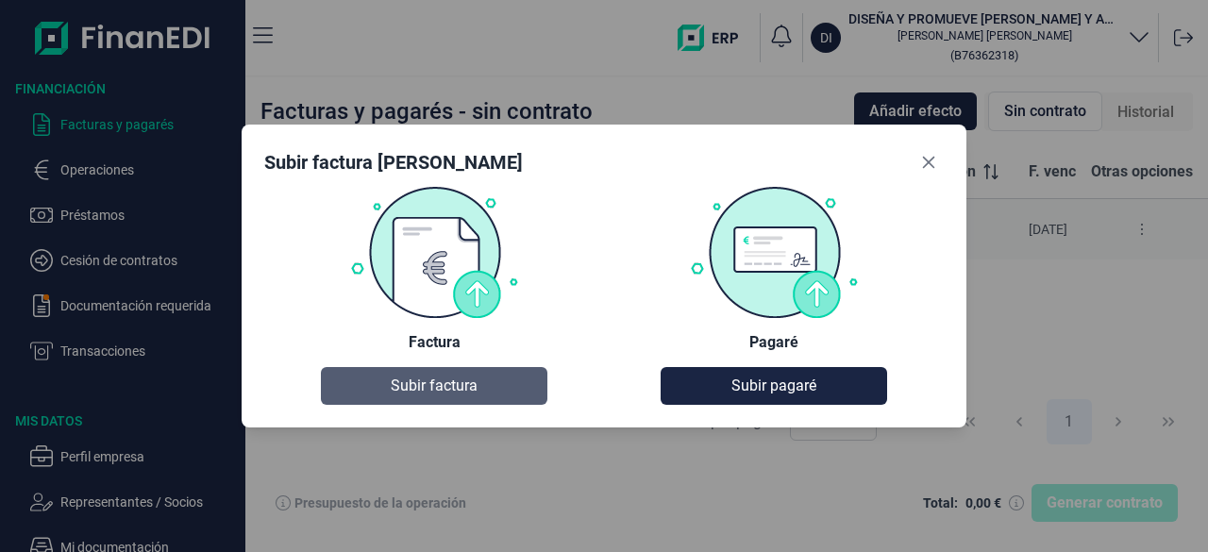
click at [442, 386] on span "Subir factura" at bounding box center [434, 386] width 87 height 23
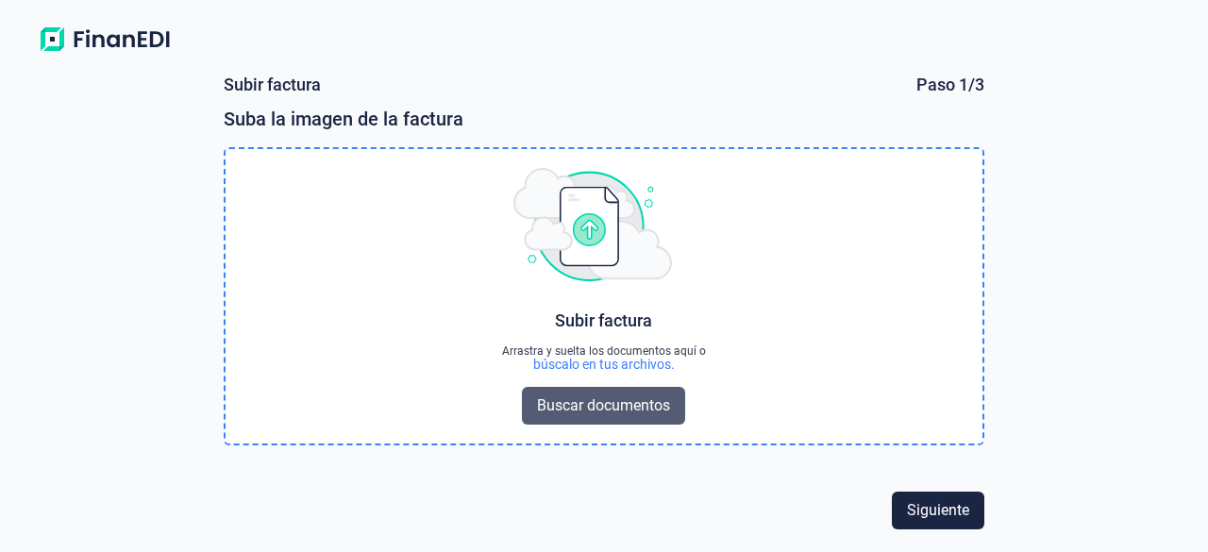
click at [667, 408] on span "Buscar documentos" at bounding box center [603, 406] width 133 height 23
